Goal: Task Accomplishment & Management: Complete application form

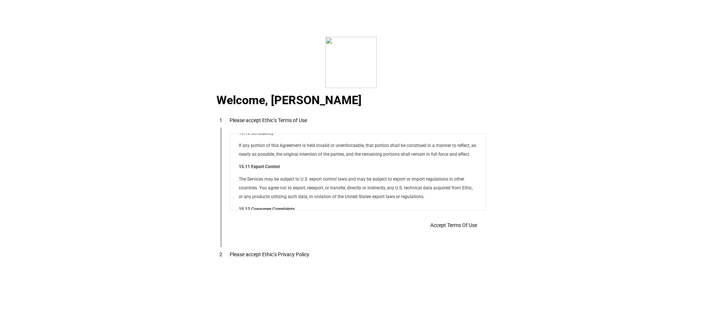
scroll to position [5922, 0]
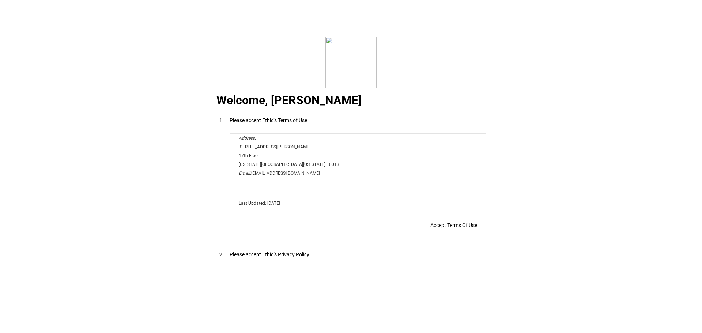
drag, startPoint x: 482, startPoint y: 149, endPoint x: 711, endPoint y: 345, distance: 301.4
click at [447, 226] on span "Accept Terms Of Use" at bounding box center [453, 225] width 47 height 6
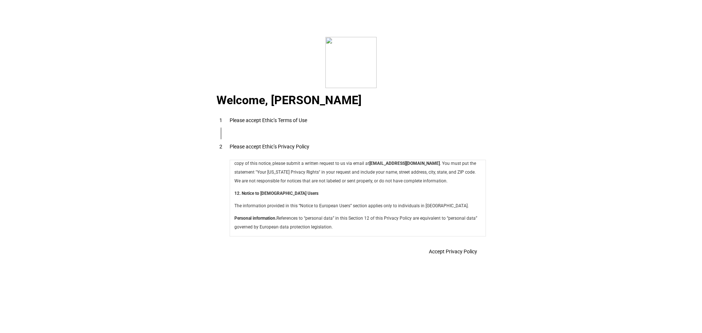
scroll to position [2603, 0]
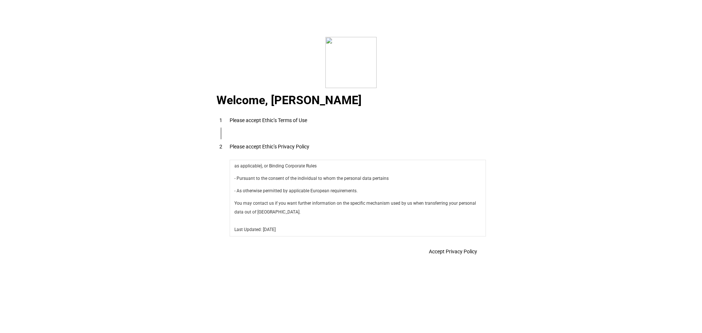
click at [444, 255] on span "Accept Privacy Policy" at bounding box center [453, 252] width 48 height 6
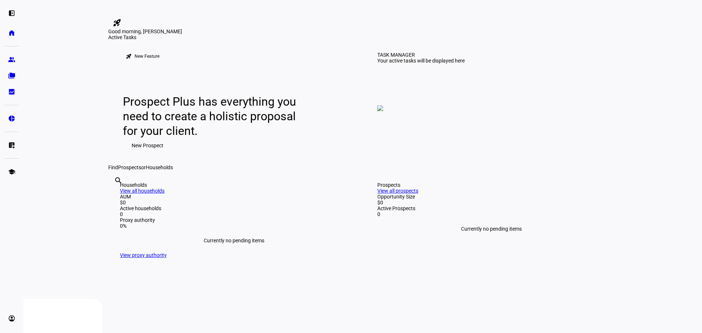
click at [142, 153] on span "New Prospect" at bounding box center [148, 145] width 32 height 15
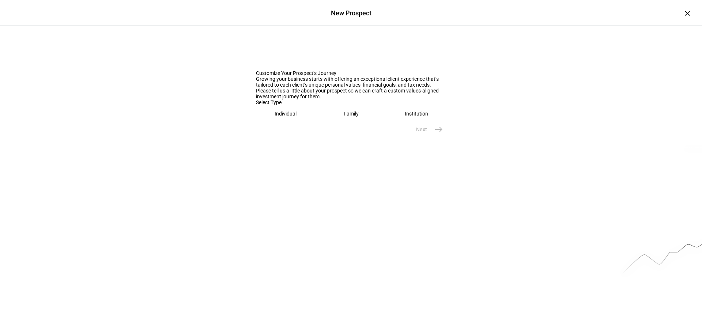
click at [274, 122] on eth-mega-radio-button "Individual" at bounding box center [286, 113] width 60 height 17
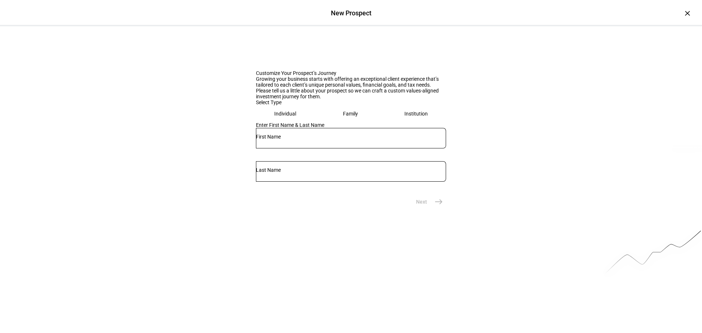
click at [279, 140] on input "text" at bounding box center [351, 137] width 190 height 6
type input "Conor"
type input "Farese"
click at [443, 209] on eth-stepper-button "Next east" at bounding box center [426, 202] width 39 height 15
click at [438, 206] on mat-icon "east" at bounding box center [438, 201] width 9 height 9
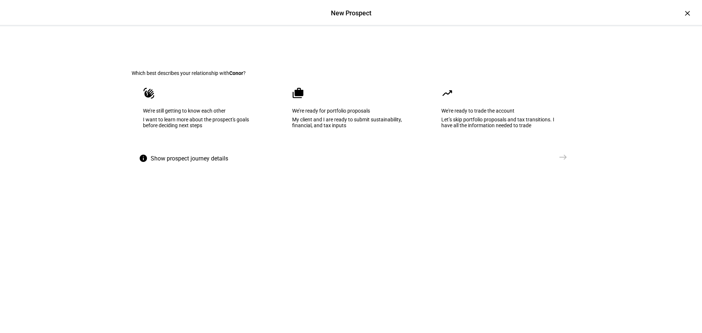
click at [330, 114] on div "We’re ready for portfolio proposals" at bounding box center [351, 111] width 118 height 6
click at [561, 162] on mat-icon "east" at bounding box center [563, 157] width 9 height 9
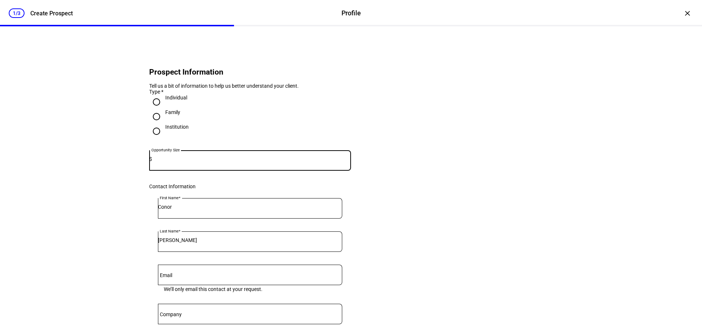
click at [201, 162] on input at bounding box center [251, 159] width 199 height 6
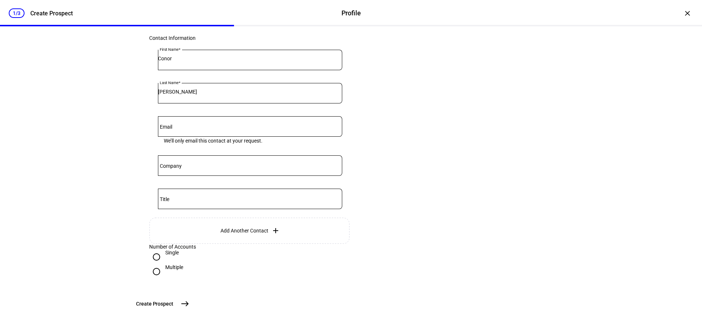
scroll to position [207, 0]
type input "3,000,000"
click at [155, 264] on input "Multiple" at bounding box center [156, 271] width 15 height 15
radio input "true"
click at [189, 305] on mat-icon "east" at bounding box center [185, 304] width 9 height 9
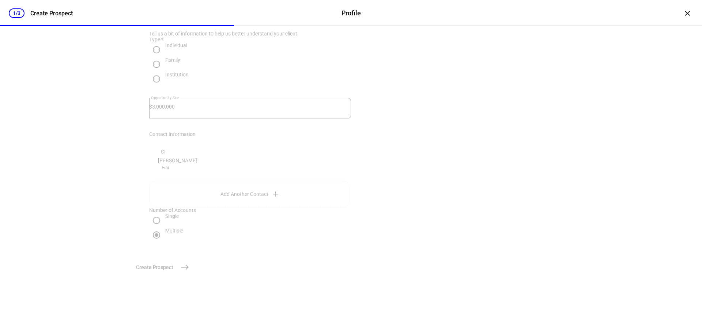
scroll to position [0, 0]
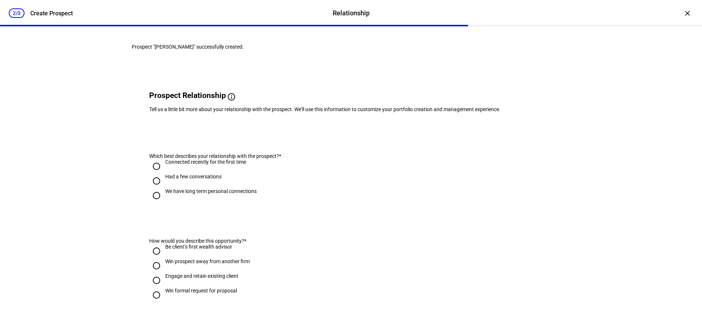
click at [202, 194] on div "We have long term personal connections" at bounding box center [210, 191] width 91 height 6
click at [164, 203] on input "We have long term personal connections" at bounding box center [156, 195] width 15 height 15
radio input "true"
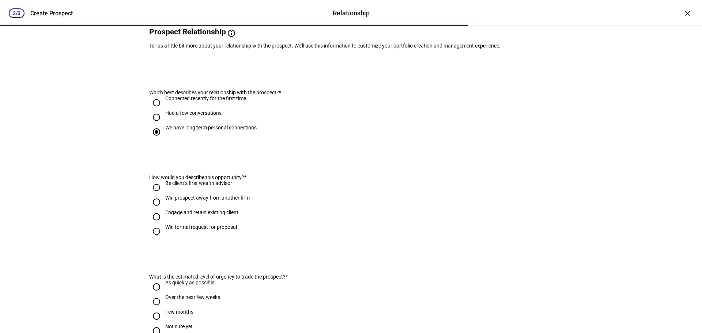
scroll to position [73, 0]
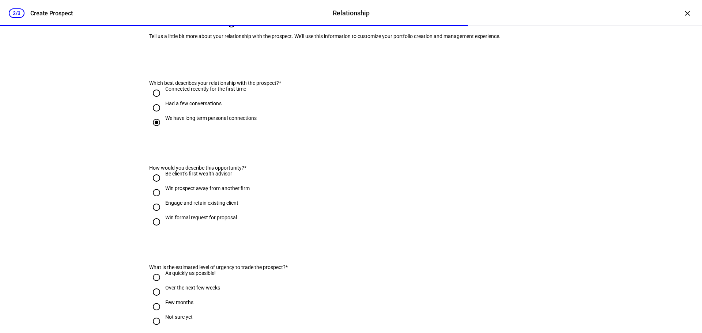
click at [222, 206] on div "Engage and retain existing client" at bounding box center [201, 203] width 73 height 6
click at [164, 215] on input "Engage and retain existing client" at bounding box center [156, 207] width 15 height 15
radio input "true"
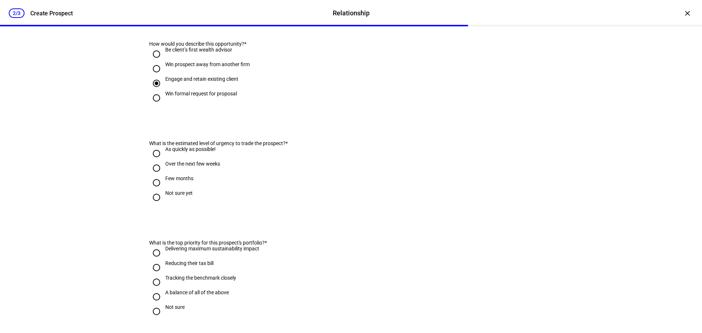
scroll to position [256, 0]
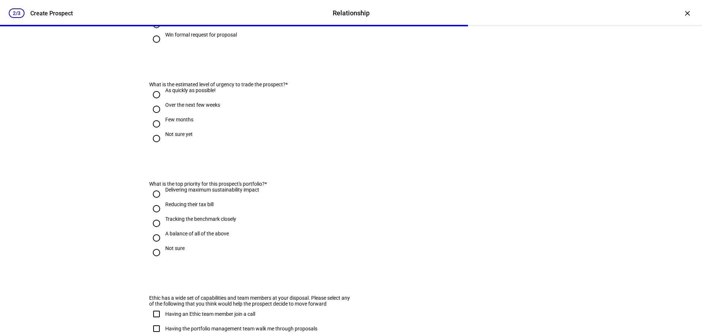
click at [178, 123] on div "Few months" at bounding box center [179, 120] width 28 height 6
click at [164, 131] on input "Few months" at bounding box center [156, 124] width 15 height 15
radio input "true"
click at [225, 193] on div "Delivering maximum sustainability impact" at bounding box center [212, 190] width 94 height 6
click at [164, 202] on input "Delivering maximum sustainability impact" at bounding box center [156, 194] width 15 height 15
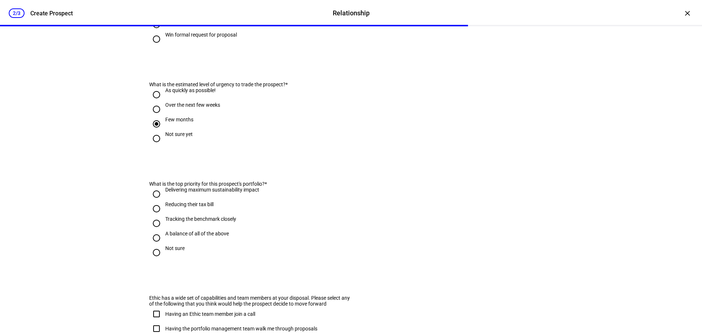
radio input "true"
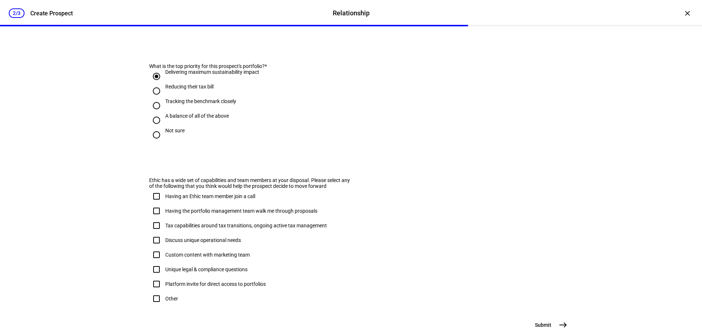
scroll to position [402, 0]
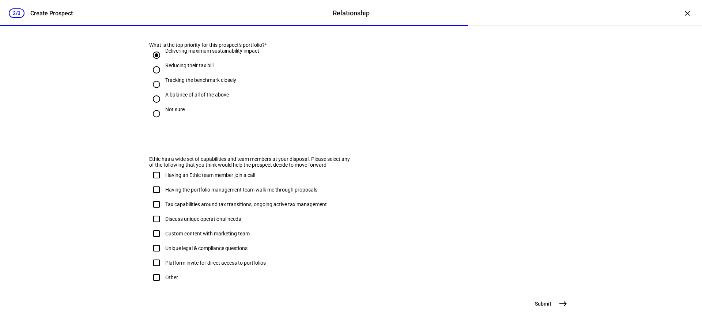
click at [204, 193] on div "Having the portfolio management team walk me through proposals" at bounding box center [241, 190] width 152 height 6
click at [164, 197] on input "Having the portfolio management team walk me through proposals" at bounding box center [156, 189] width 15 height 15
checkbox input "true"
click at [199, 237] on div "Custom content with marketing team" at bounding box center [207, 234] width 84 height 6
click at [164, 241] on input "Custom content with marketing team" at bounding box center [156, 233] width 15 height 15
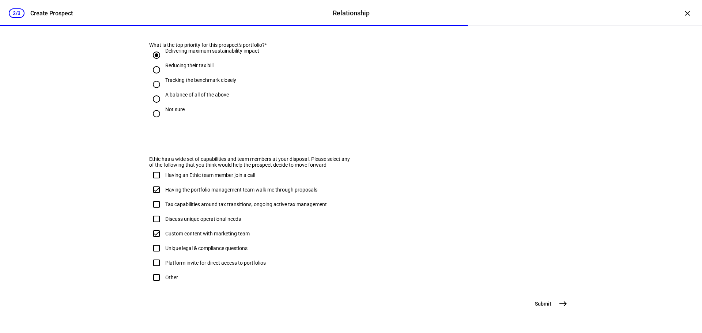
click at [234, 237] on div "Custom content with marketing team" at bounding box center [207, 234] width 84 height 6
click at [164, 241] on input "Custom content with marketing team" at bounding box center [156, 233] width 15 height 15
checkbox input "false"
click at [203, 193] on div "Having the portfolio management team walk me through proposals" at bounding box center [241, 190] width 152 height 6
click at [164, 197] on input "Having the portfolio management team walk me through proposals" at bounding box center [156, 189] width 15 height 15
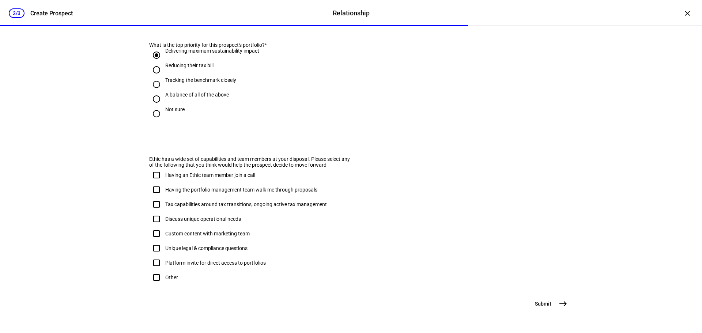
checkbox input "false"
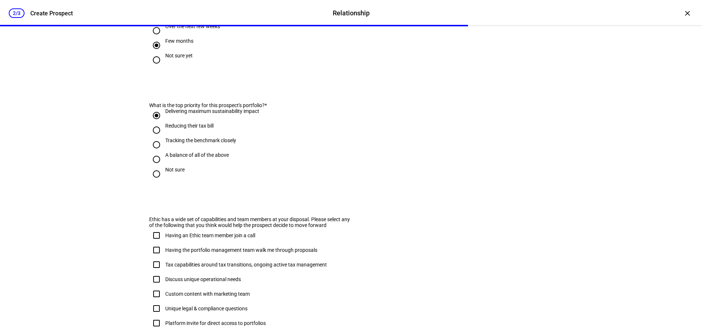
scroll to position [434, 0]
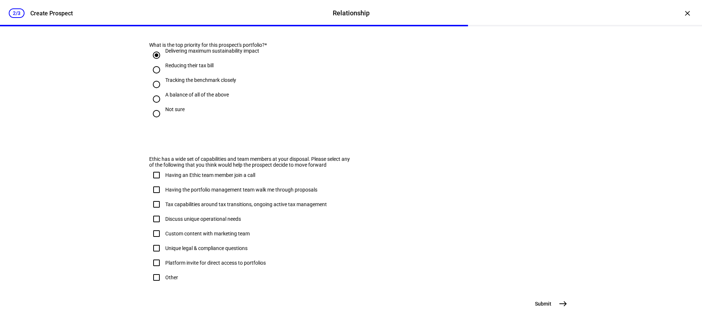
click at [560, 309] on span "east" at bounding box center [563, 304] width 15 height 15
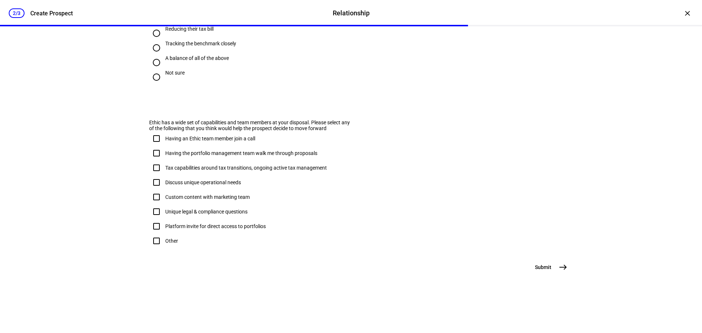
scroll to position [0, 0]
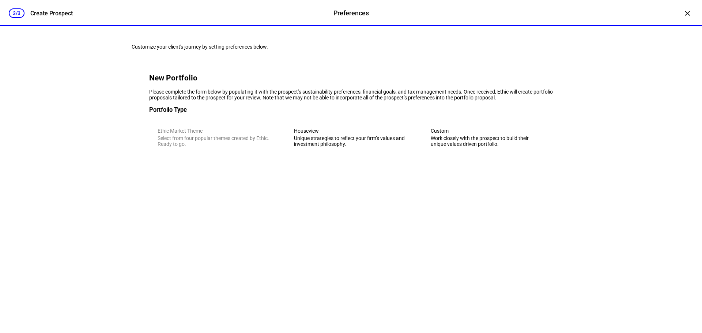
click at [440, 147] on div "Work closely with the prospect to build their unique values driven portfolio." at bounding box center [488, 141] width 114 height 12
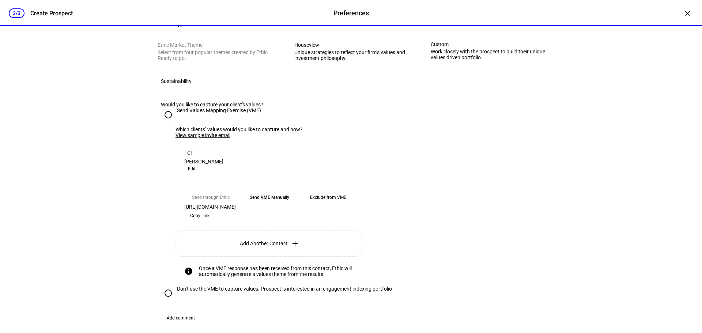
scroll to position [110, 0]
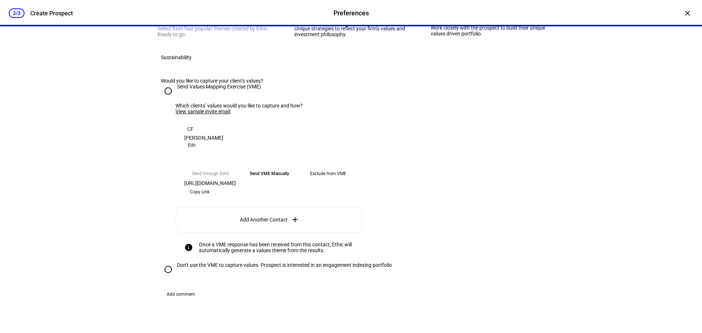
click at [335, 180] on eth-mega-radio-button "Exclude from VME" at bounding box center [328, 173] width 53 height 13
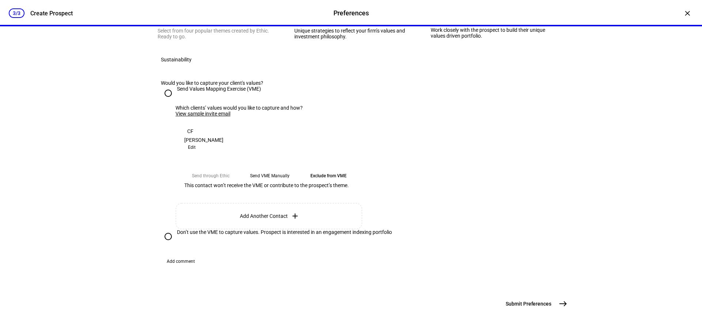
click at [277, 182] on eth-mega-radio-button "Send VME Manually" at bounding box center [269, 175] width 53 height 13
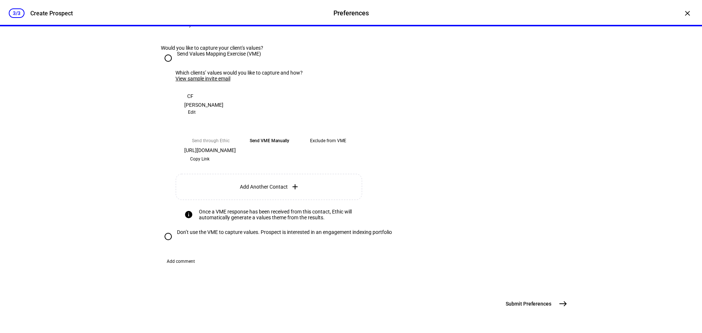
scroll to position [295, 0]
click at [564, 301] on mat-icon "east" at bounding box center [563, 304] width 9 height 9
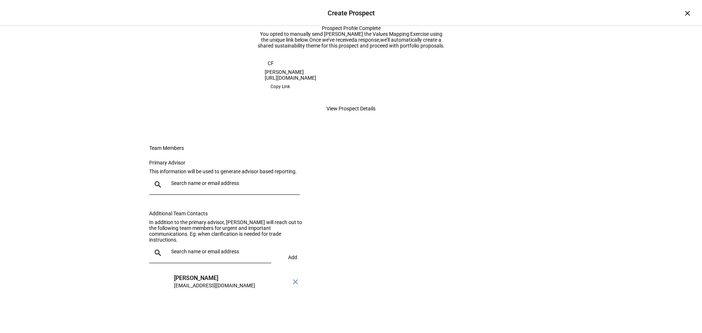
scroll to position [156, 0]
click at [214, 182] on input "text" at bounding box center [234, 183] width 126 height 6
type input "jennifer"
click at [205, 203] on div "[PERSON_NAME]" at bounding box center [213, 201] width 81 height 7
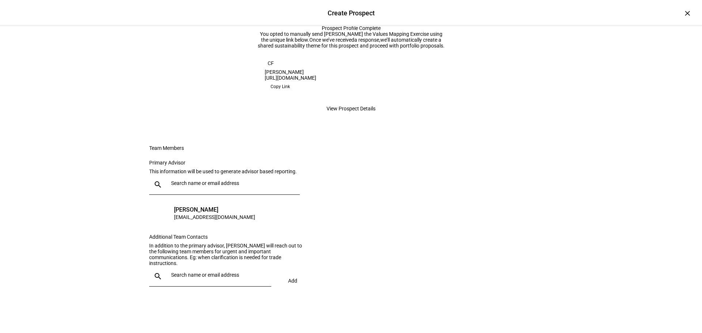
click at [236, 279] on div at bounding box center [216, 276] width 97 height 20
type input "magg"
click at [207, 302] on div "Maggie Fennie" at bounding box center [213, 304] width 81 height 7
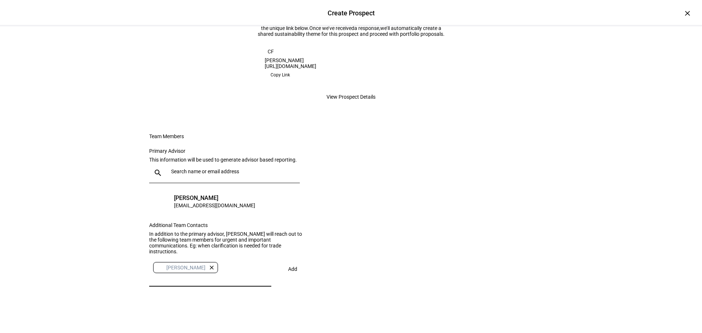
click at [282, 278] on span at bounding box center [292, 269] width 25 height 18
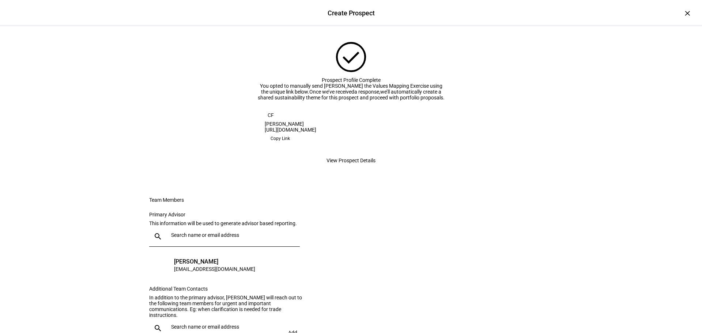
scroll to position [2, 0]
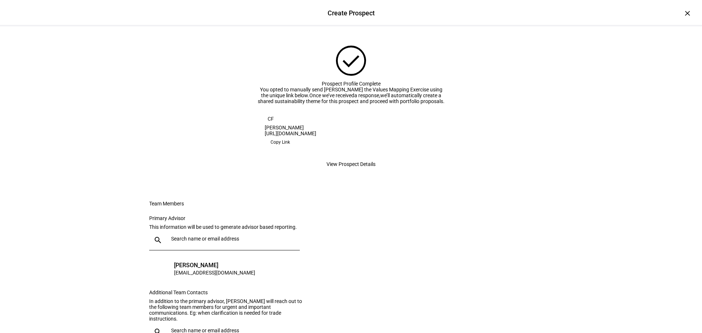
click at [290, 148] on span "Copy Link" at bounding box center [280, 142] width 19 height 12
click at [357, 172] on span "View Prospect Details" at bounding box center [351, 164] width 49 height 15
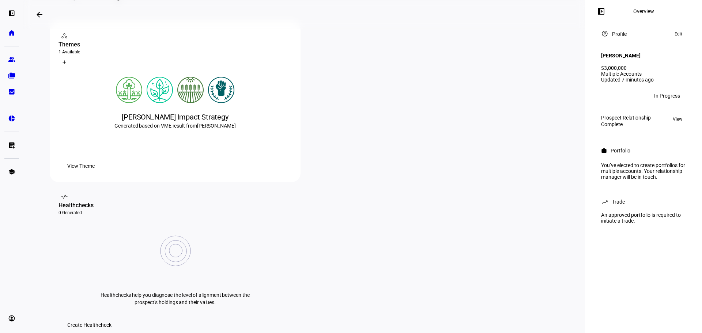
scroll to position [146, 0]
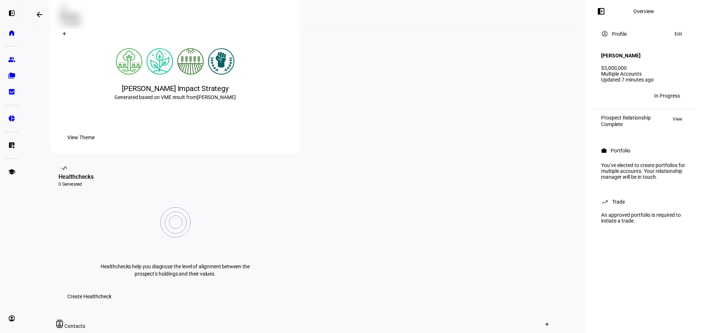
click at [95, 145] on span "View Theme" at bounding box center [80, 137] width 27 height 15
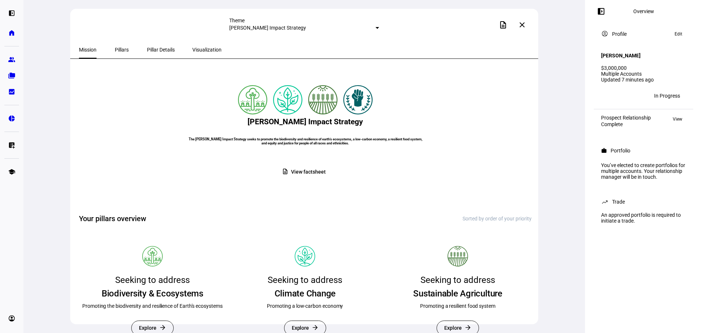
click at [125, 53] on div "Pillars" at bounding box center [121, 50] width 33 height 18
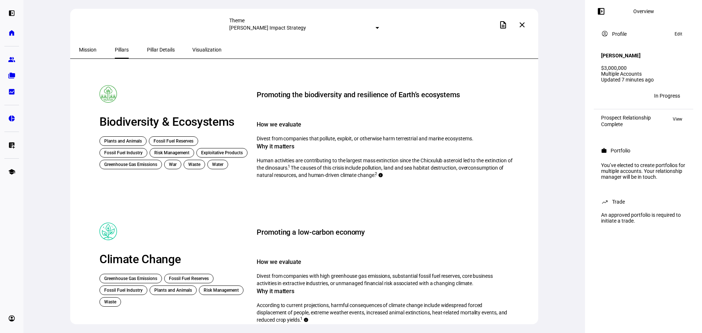
click at [147, 52] on span "Pillar Details" at bounding box center [161, 49] width 28 height 5
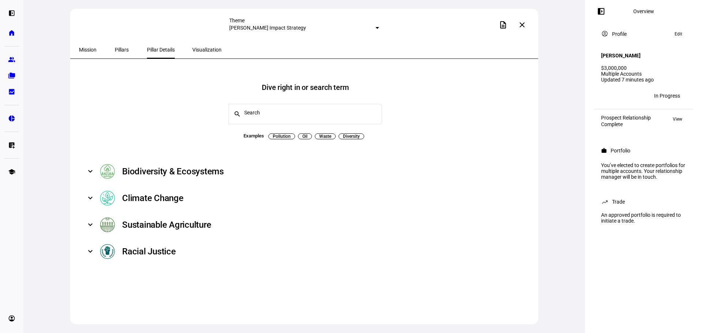
click at [197, 48] on span "Visualization" at bounding box center [206, 49] width 29 height 5
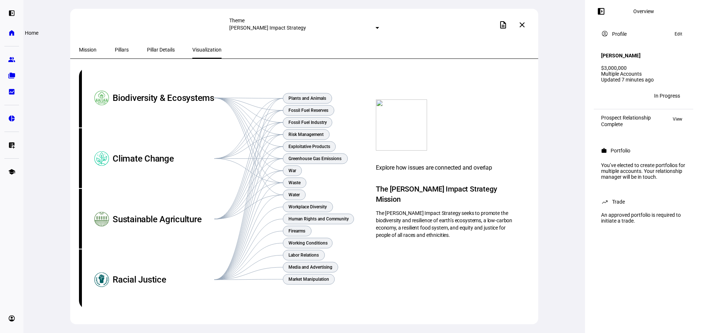
click at [7, 37] on link "home Home" at bounding box center [11, 33] width 15 height 15
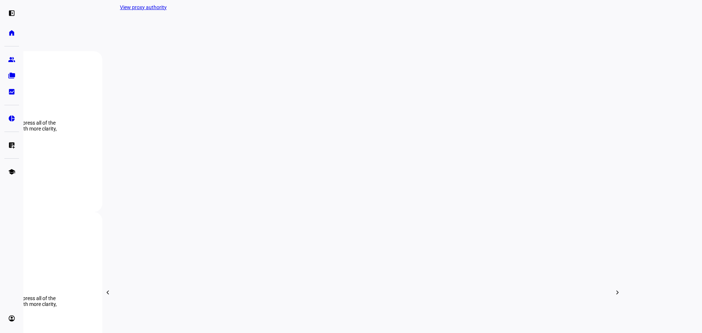
scroll to position [253, 0]
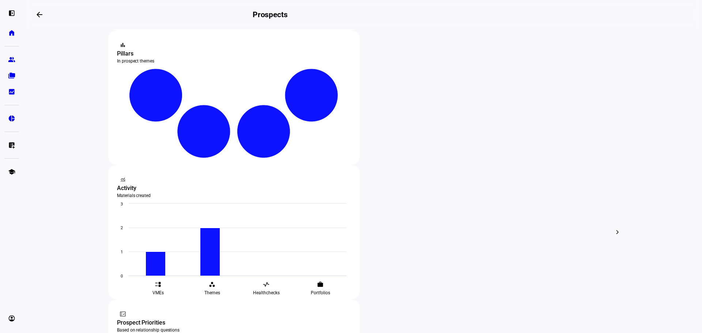
scroll to position [146, 0]
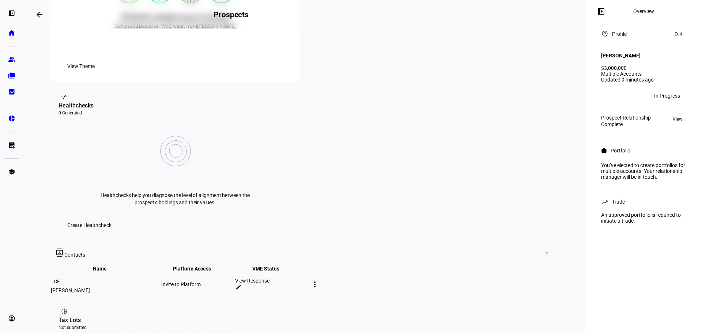
scroll to position [146, 0]
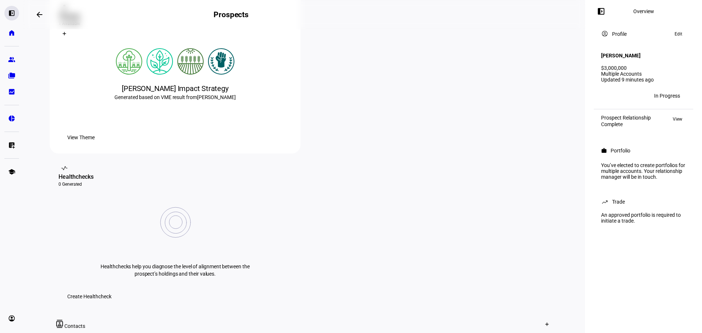
click at [15, 14] on eth-mat-symbol "left_panel_open" at bounding box center [11, 13] width 7 height 7
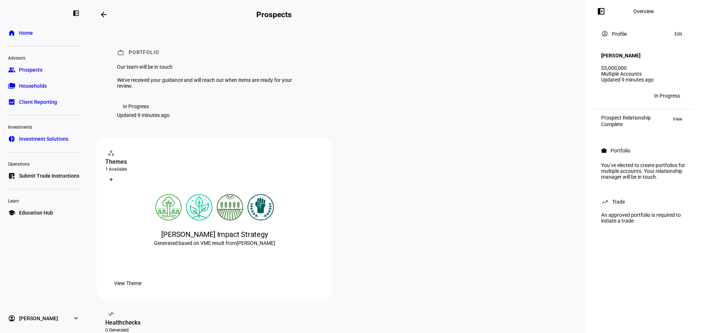
scroll to position [0, 0]
click at [679, 35] on span "Edit" at bounding box center [679, 34] width 8 height 9
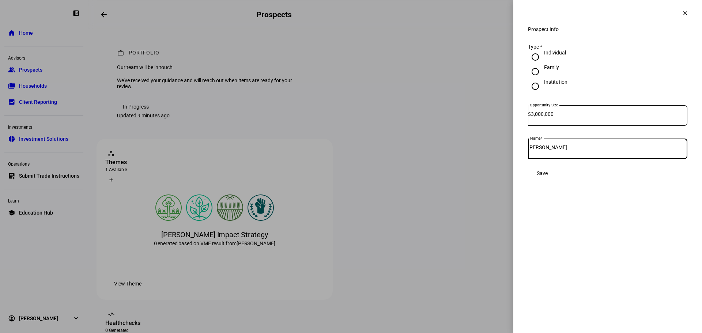
click at [601, 150] on input "[PERSON_NAME]" at bounding box center [607, 147] width 159 height 6
type input "Conor Farese TEST"
click at [548, 176] on span "Save" at bounding box center [542, 173] width 11 height 6
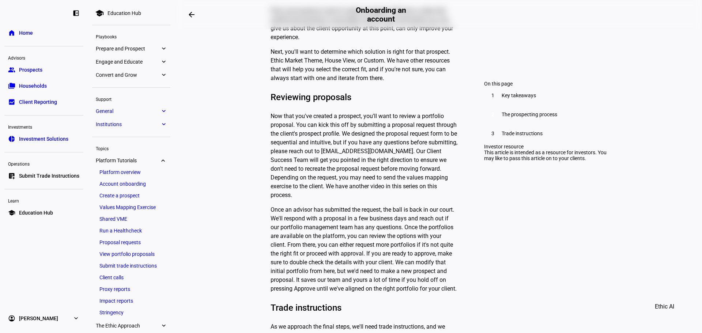
scroll to position [585, 0]
